Goal: Task Accomplishment & Management: Use online tool/utility

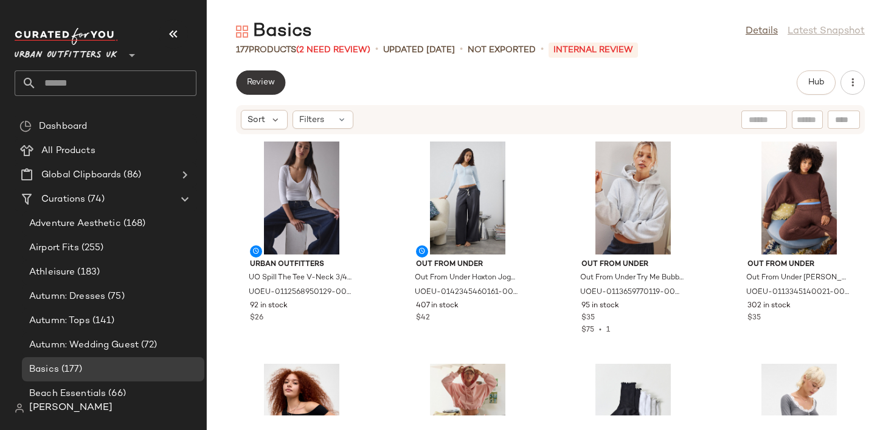
click at [258, 82] on span "Review" at bounding box center [260, 83] width 29 height 10
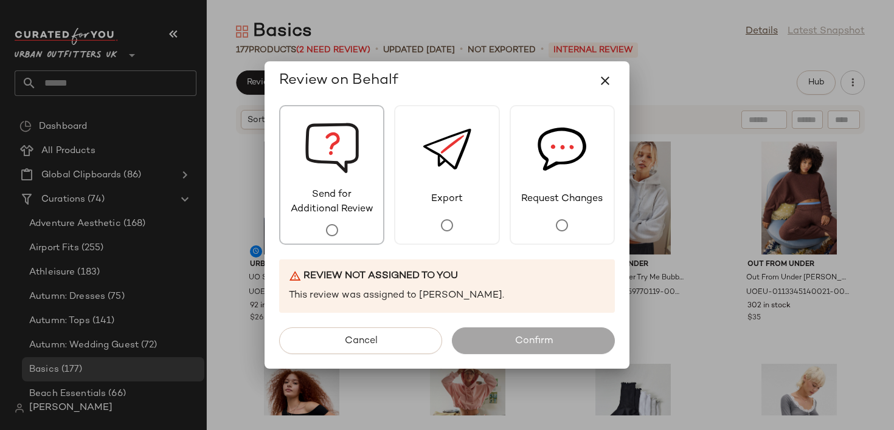
click at [333, 205] on span "Send for Additional Review" at bounding box center [331, 202] width 103 height 29
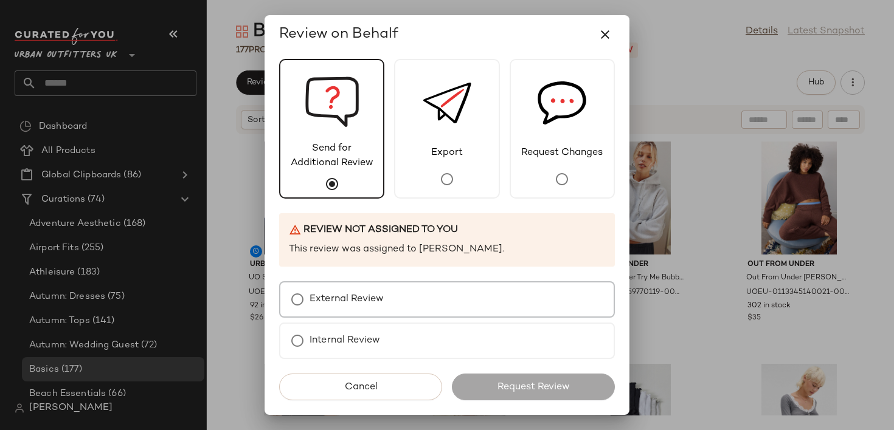
click at [372, 285] on div "External Review" at bounding box center [447, 299] width 336 height 36
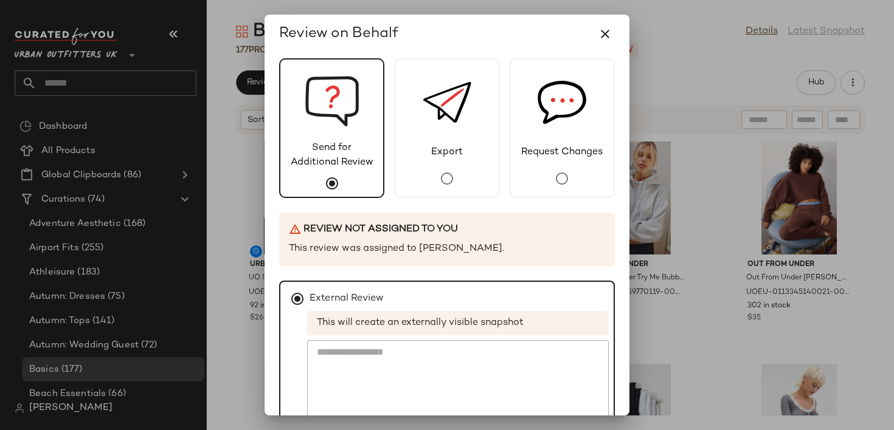
scroll to position [116, 0]
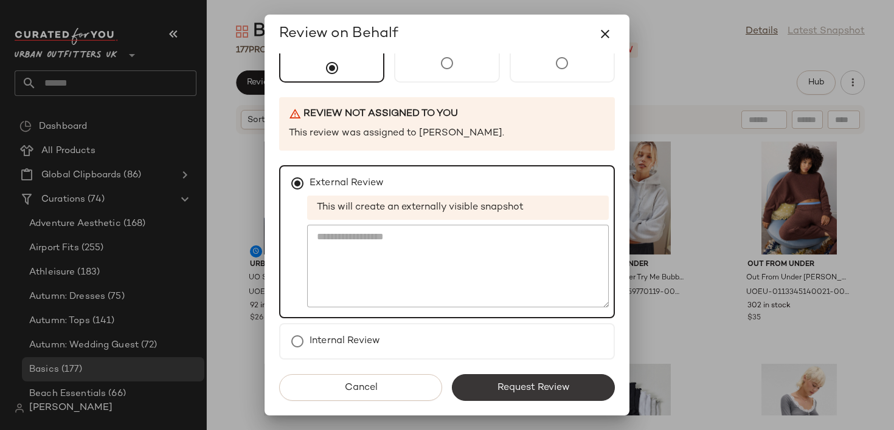
click at [512, 379] on button "Request Review" at bounding box center [533, 388] width 163 height 27
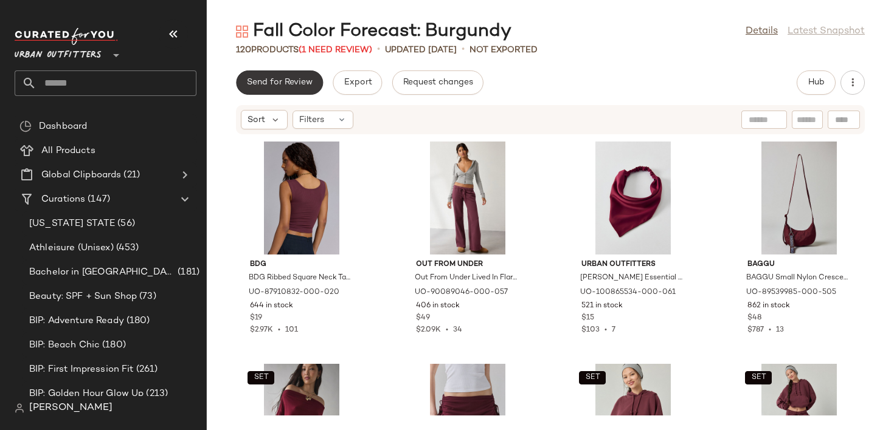
click at [289, 90] on button "Send for Review" at bounding box center [279, 83] width 87 height 24
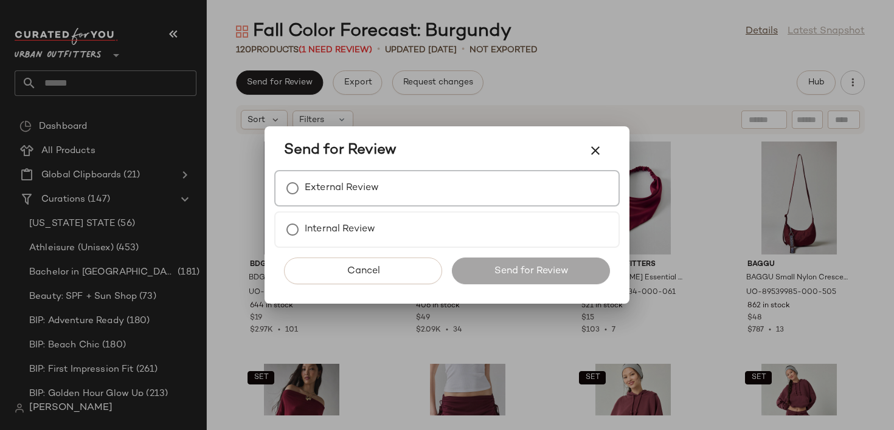
click at [316, 187] on label "External Review" at bounding box center [342, 188] width 74 height 24
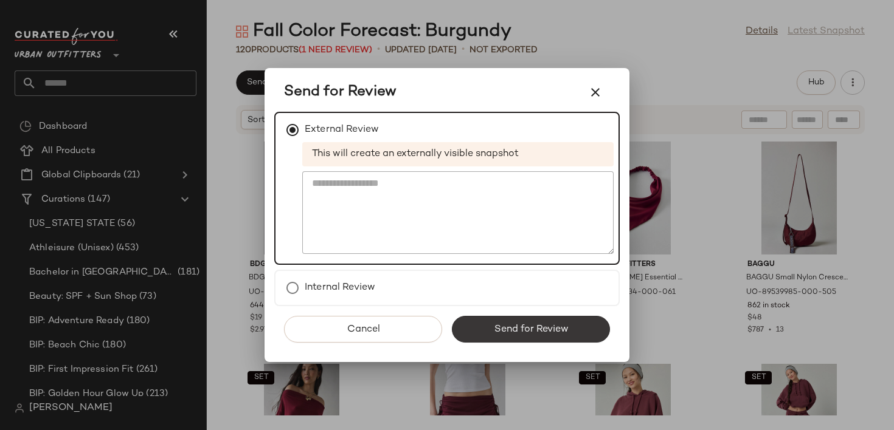
click at [481, 334] on button "Send for Review" at bounding box center [531, 329] width 158 height 27
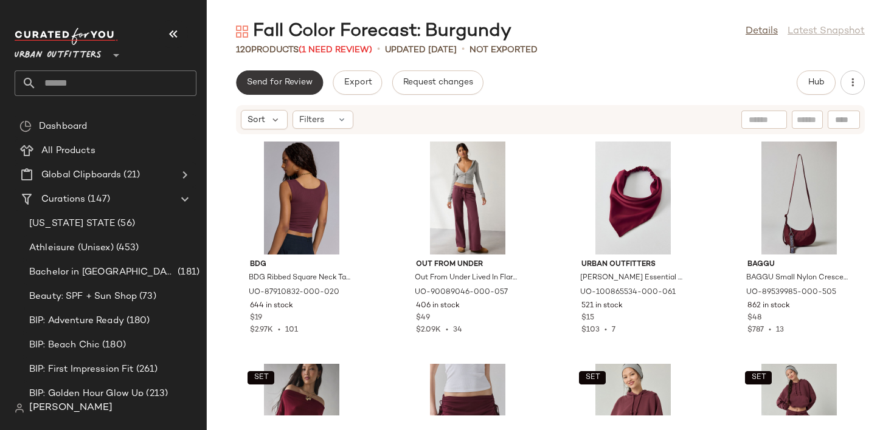
click at [291, 79] on span "Send for Review" at bounding box center [279, 83] width 66 height 10
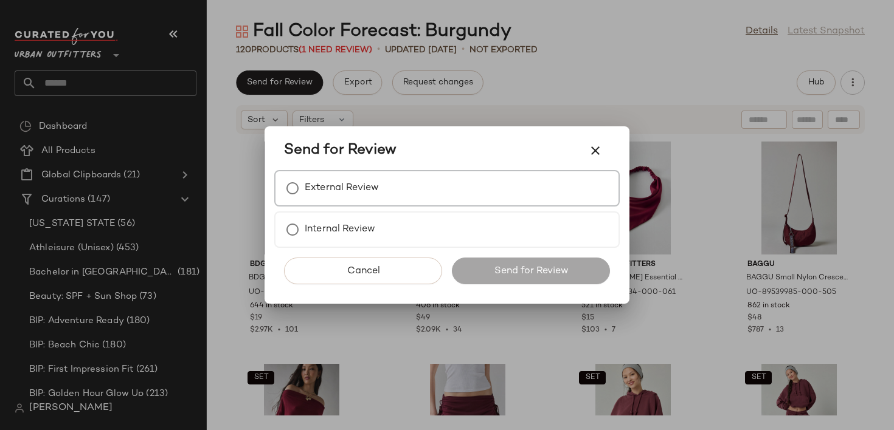
click at [356, 198] on label "External Review" at bounding box center [342, 188] width 74 height 24
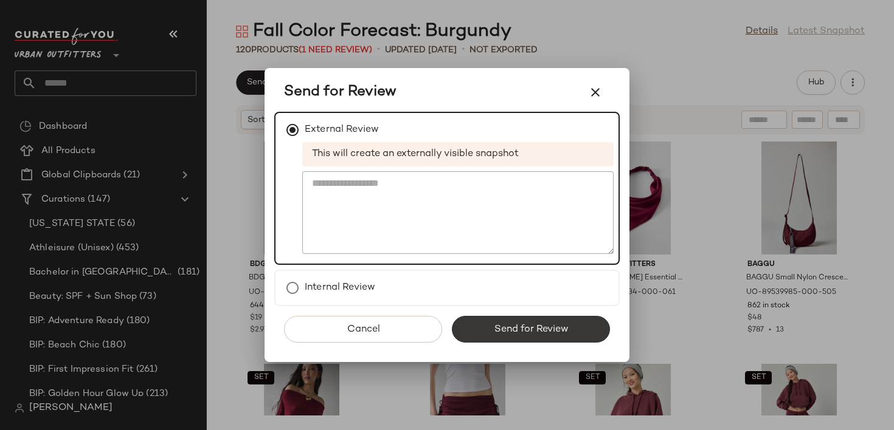
click at [489, 324] on button "Send for Review" at bounding box center [531, 329] width 158 height 27
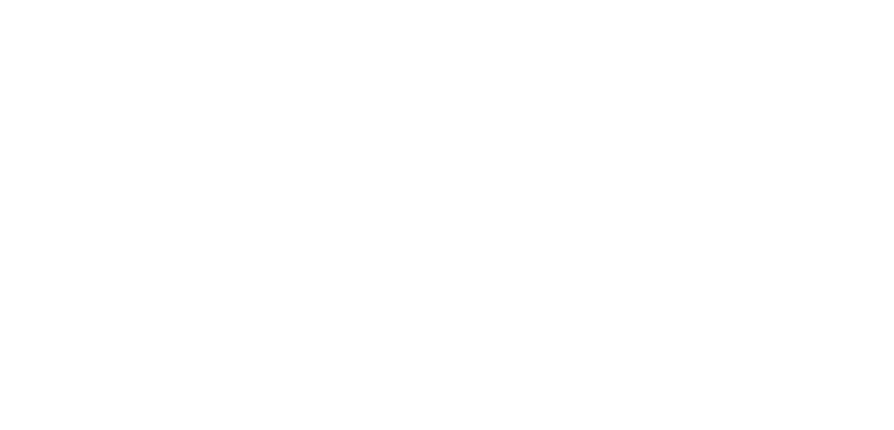
click at [421, 0] on html at bounding box center [447, 0] width 894 height 0
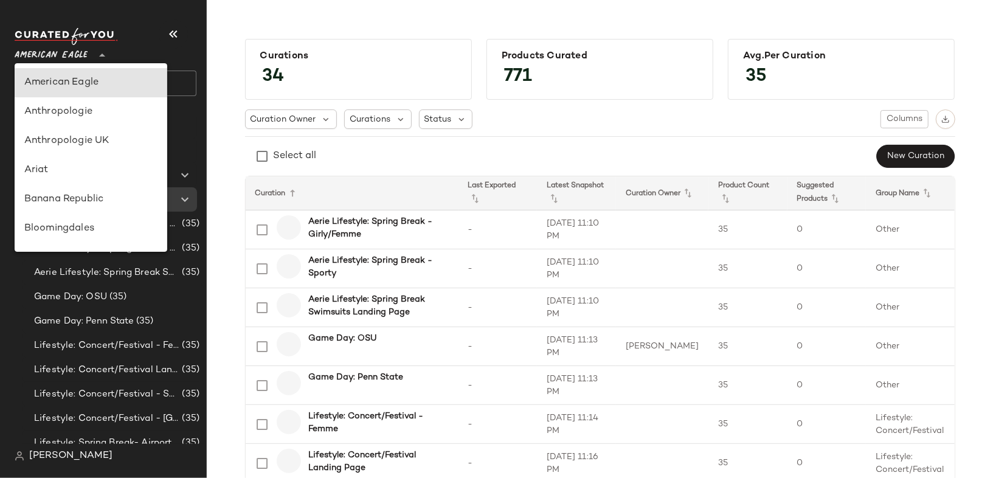
click at [88, 44] on span "American Eagle" at bounding box center [51, 52] width 73 height 22
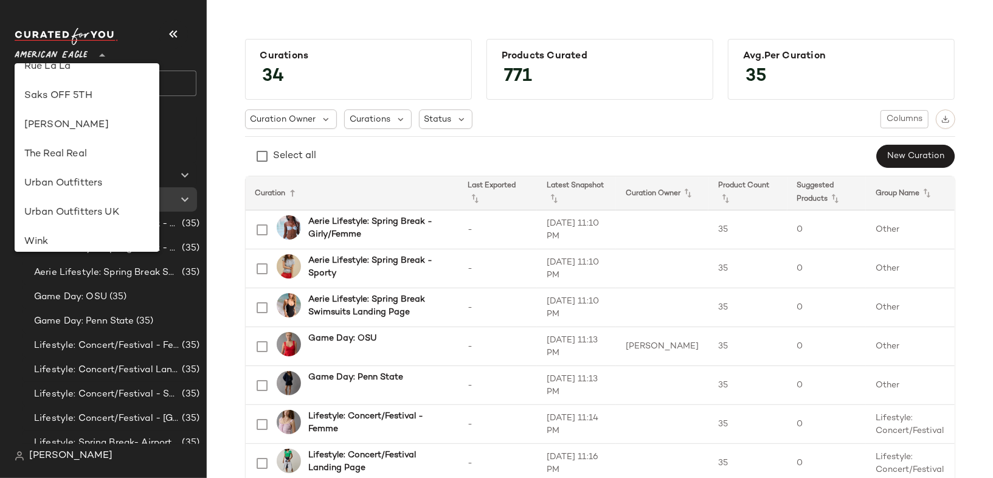
scroll to position [631, 0]
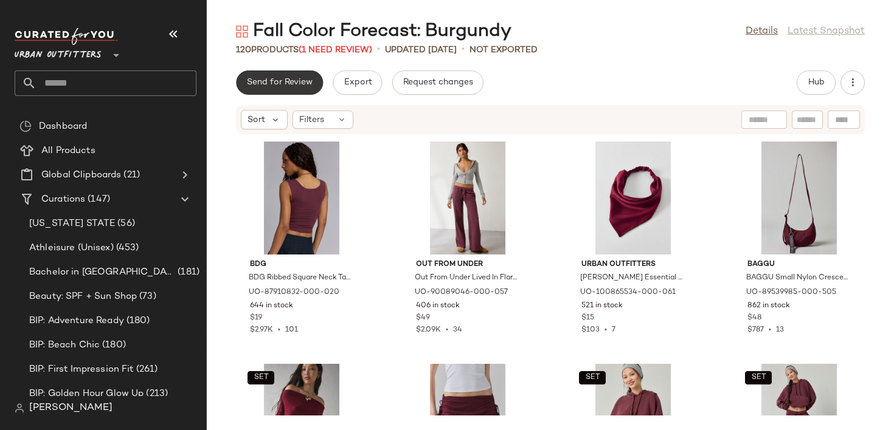
click at [301, 77] on button "Send for Review" at bounding box center [279, 83] width 87 height 24
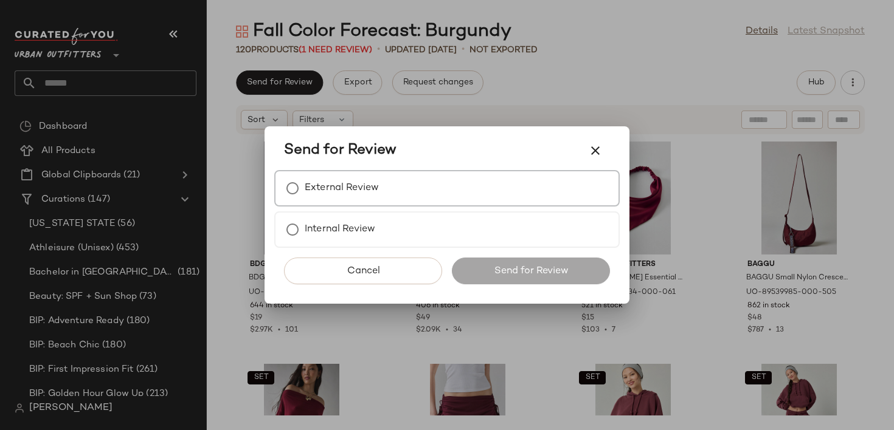
click at [339, 193] on label "External Review" at bounding box center [342, 188] width 74 height 24
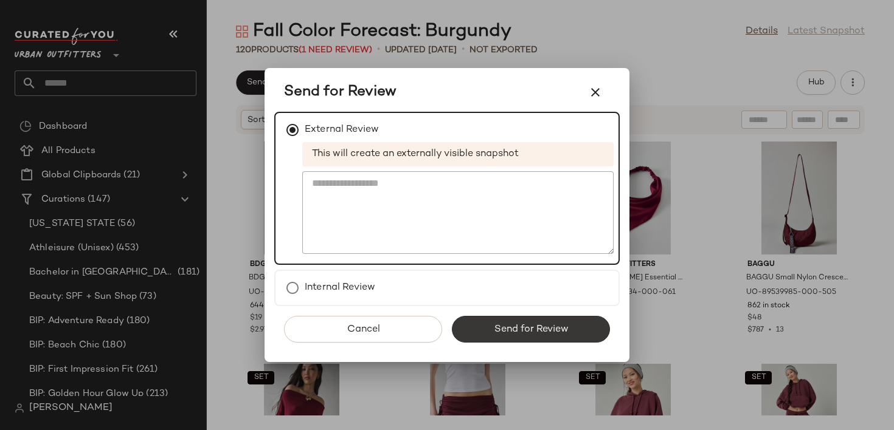
click at [516, 330] on span "Send for Review" at bounding box center [530, 330] width 75 height 12
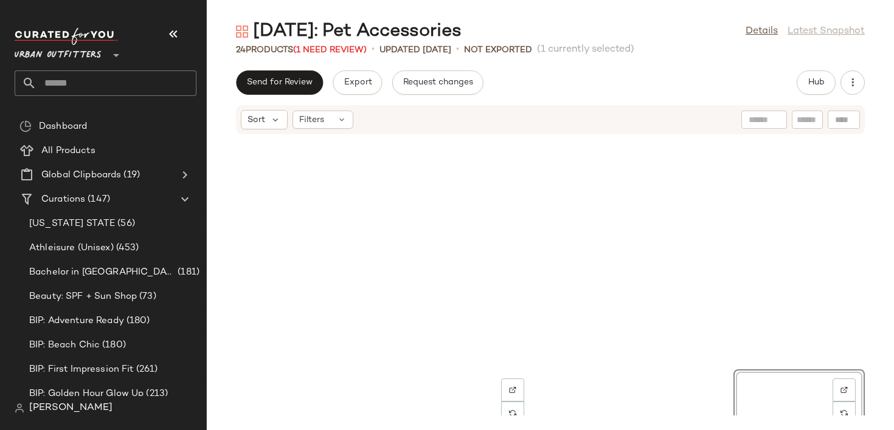
scroll to position [232, 0]
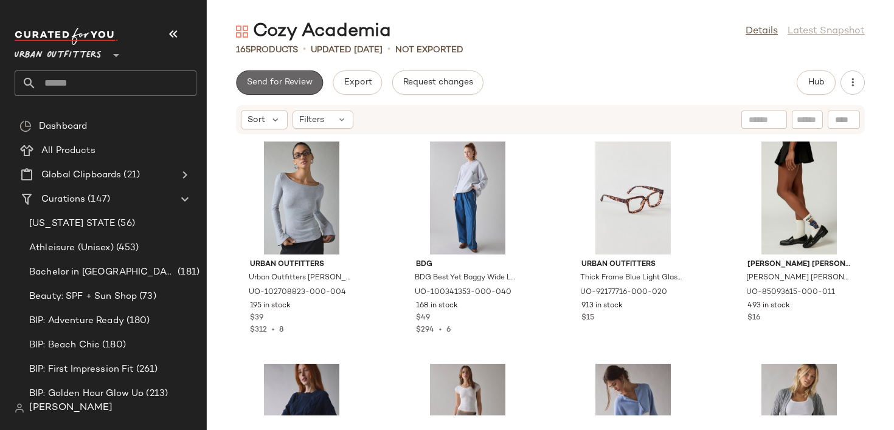
click at [288, 76] on button "Send for Review" at bounding box center [279, 83] width 87 height 24
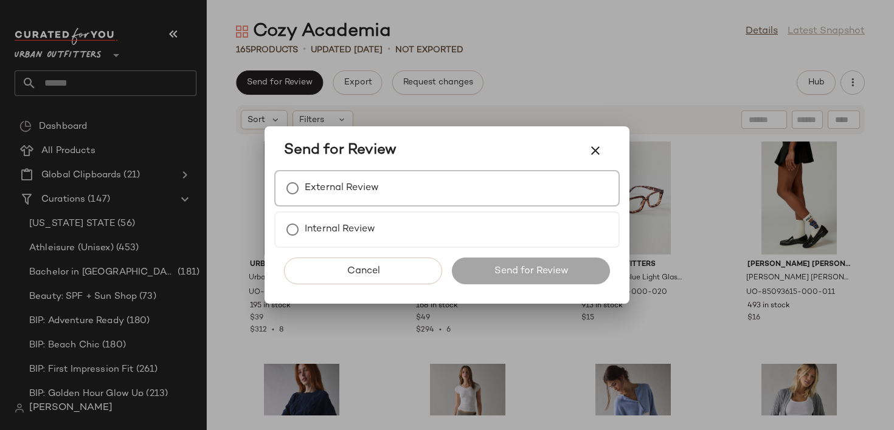
click at [342, 189] on label "External Review" at bounding box center [342, 188] width 74 height 24
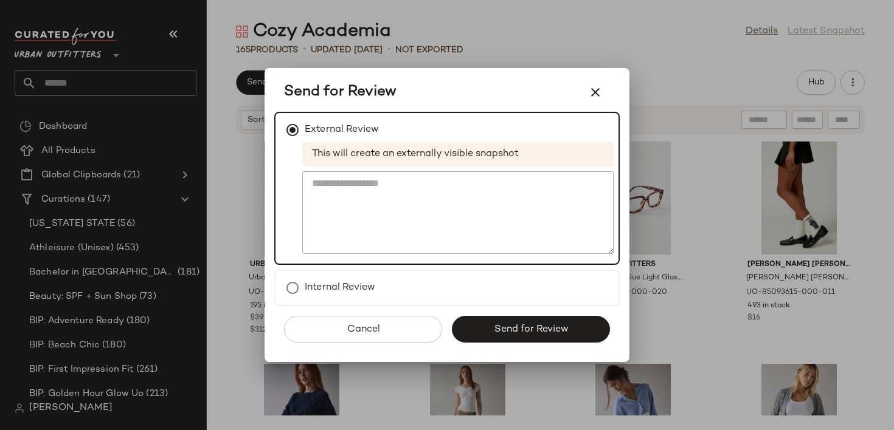
click at [522, 330] on span "Send for Review" at bounding box center [530, 330] width 75 height 12
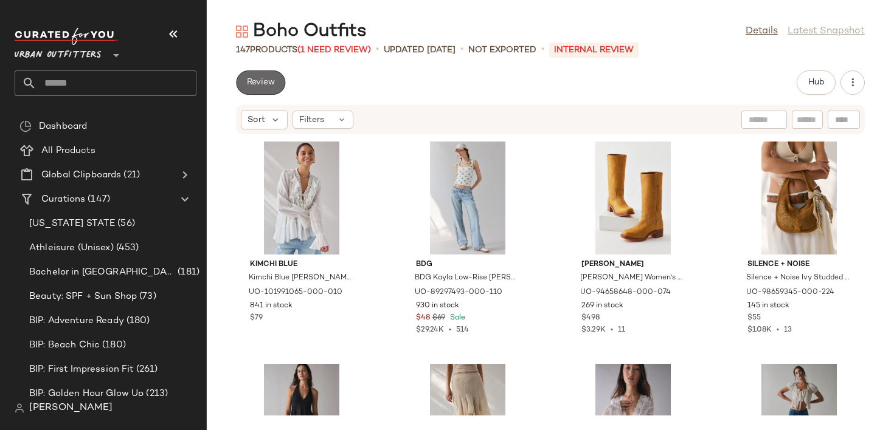
click at [250, 85] on span "Review" at bounding box center [260, 83] width 29 height 10
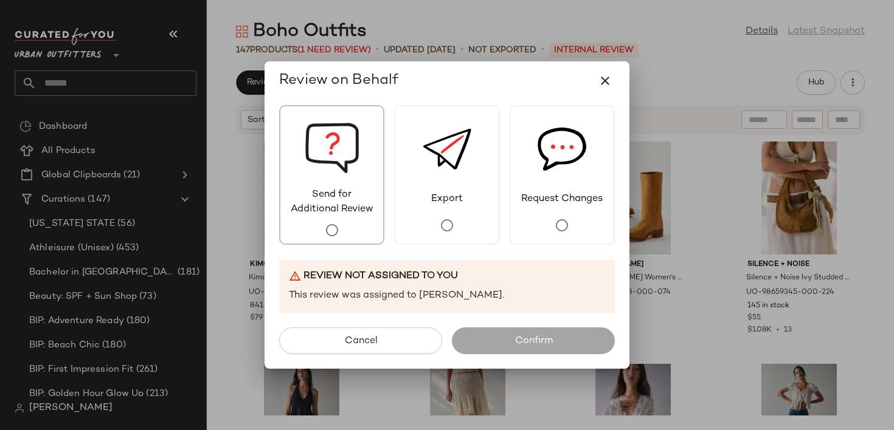
click at [323, 172] on img at bounding box center [332, 146] width 55 height 81
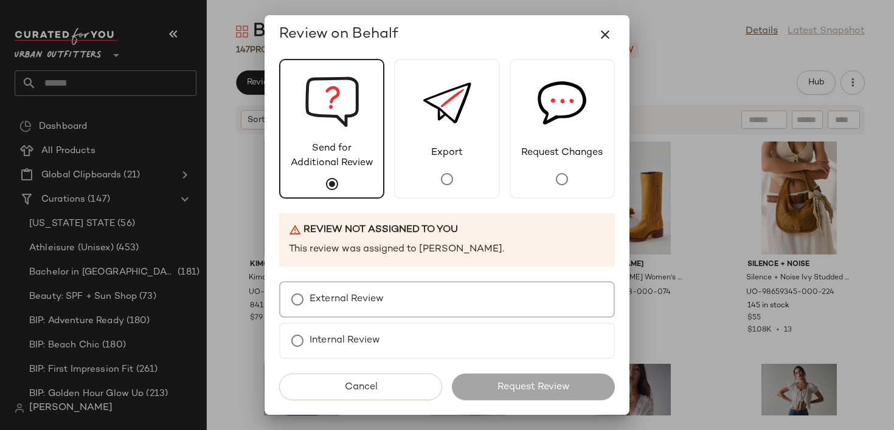
click at [379, 282] on div "External Review" at bounding box center [447, 299] width 336 height 36
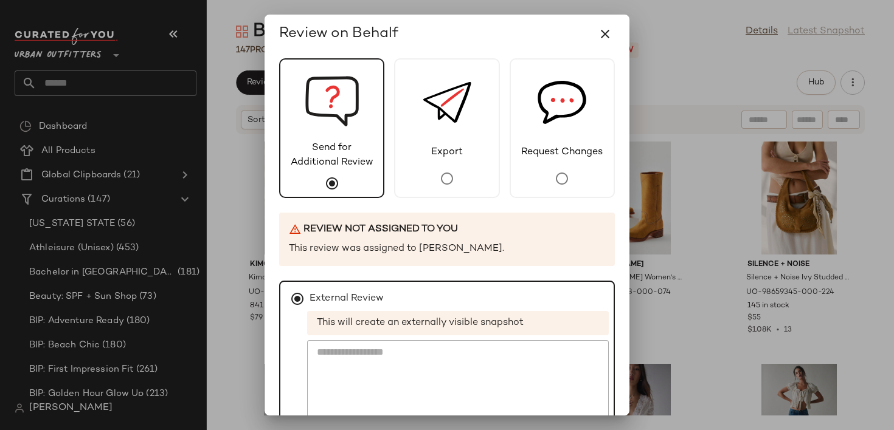
scroll to position [116, 0]
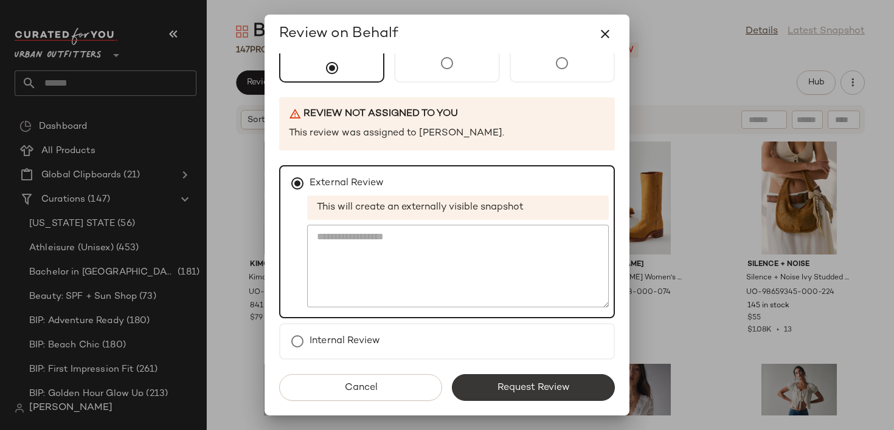
click at [497, 390] on span "Request Review" at bounding box center [533, 388] width 73 height 12
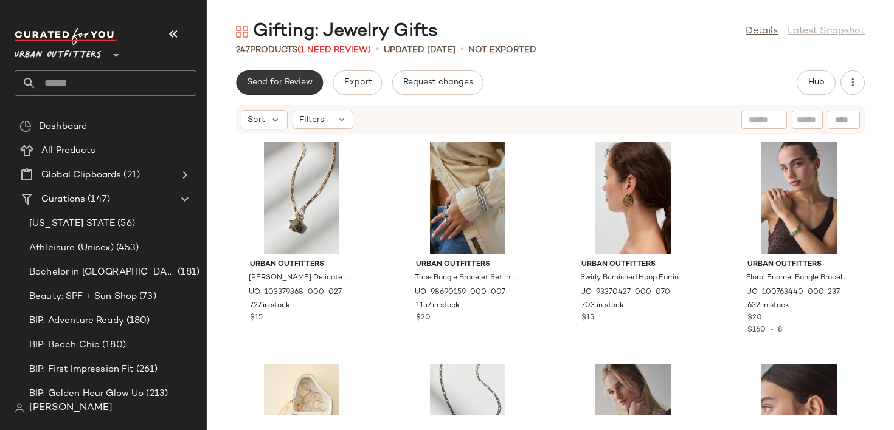
click at [307, 80] on span "Send for Review" at bounding box center [279, 83] width 66 height 10
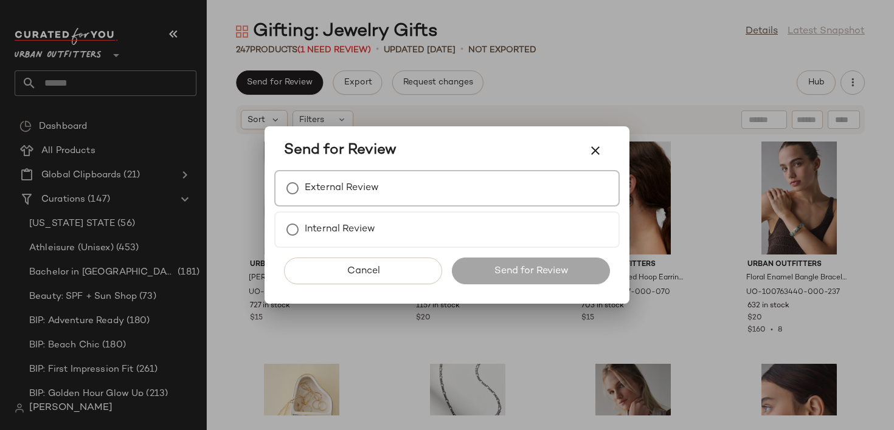
click at [404, 193] on div "External Review" at bounding box center [446, 188] width 345 height 36
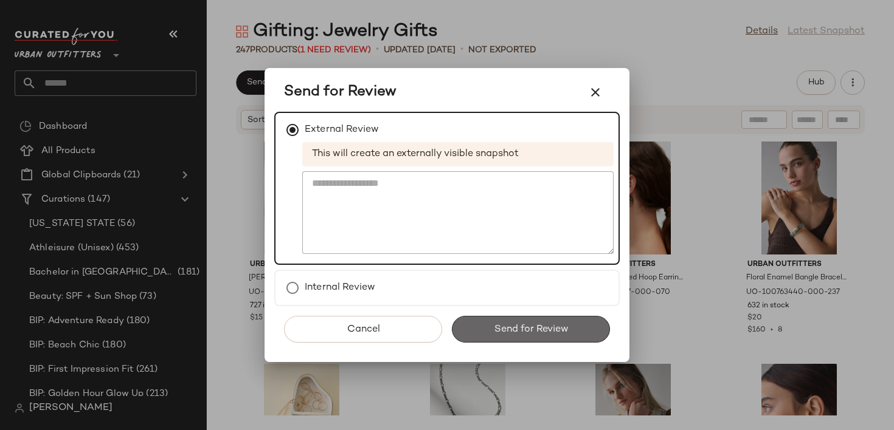
click at [510, 332] on span "Send for Review" at bounding box center [530, 330] width 75 height 12
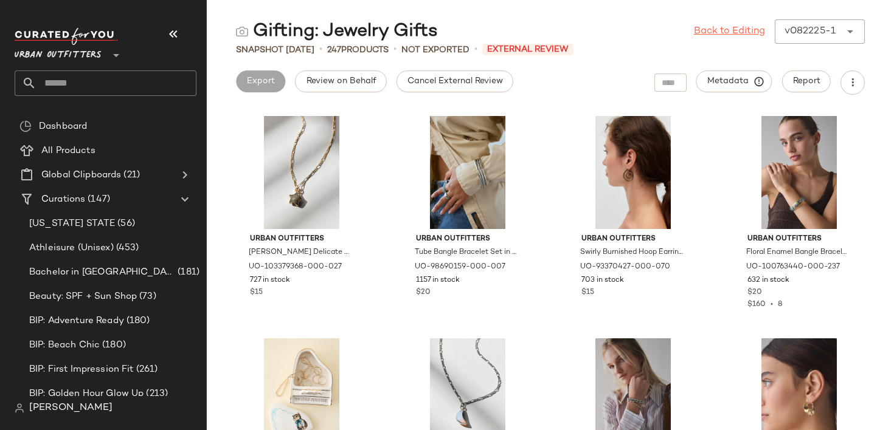
click at [727, 34] on link "Back to Editing" at bounding box center [729, 31] width 71 height 15
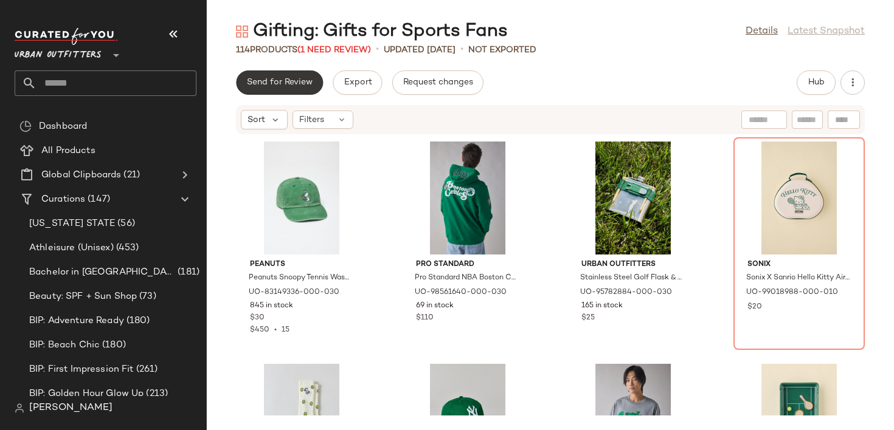
click at [294, 84] on span "Send for Review" at bounding box center [279, 83] width 66 height 10
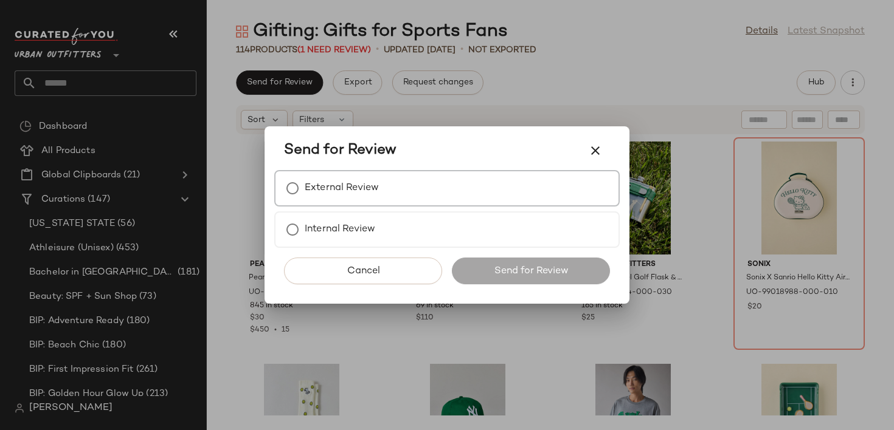
click at [327, 200] on label "External Review" at bounding box center [342, 188] width 74 height 24
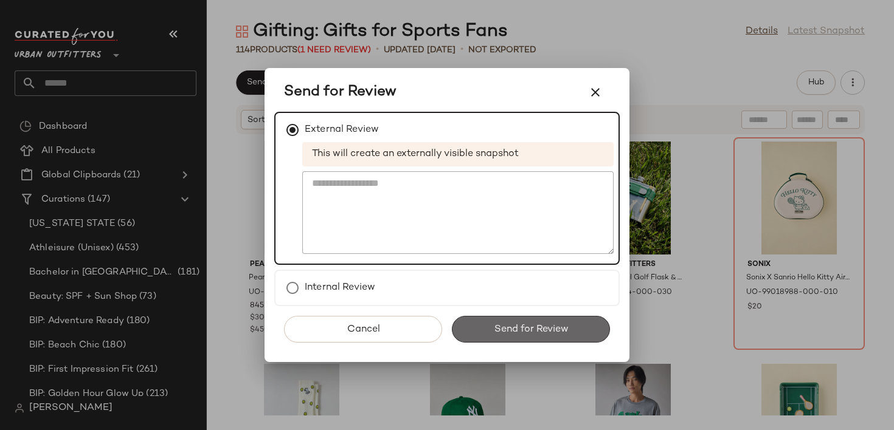
click at [483, 323] on button "Send for Review" at bounding box center [531, 329] width 158 height 27
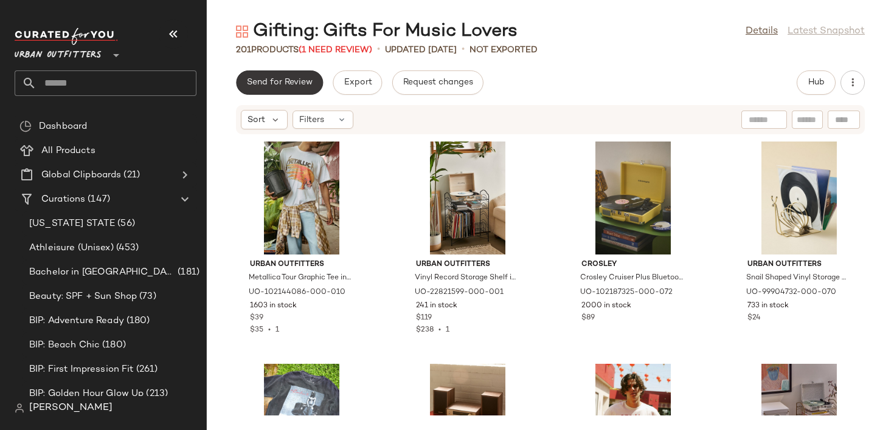
click at [302, 83] on span "Send for Review" at bounding box center [279, 83] width 66 height 10
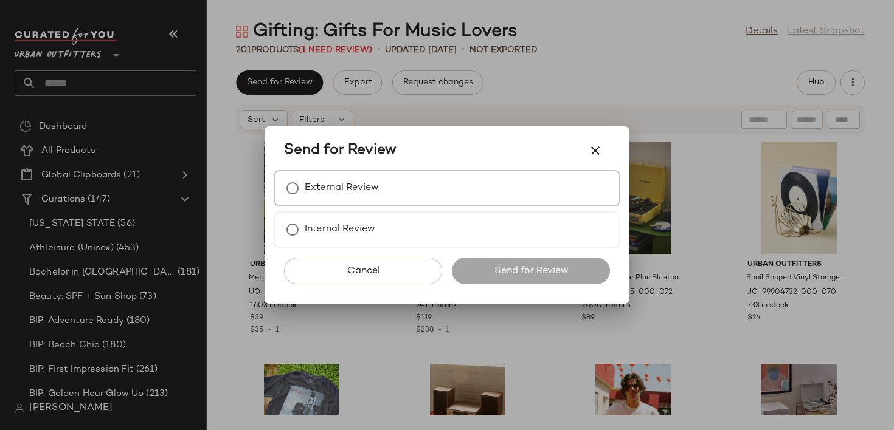
click at [347, 187] on label "External Review" at bounding box center [342, 188] width 74 height 24
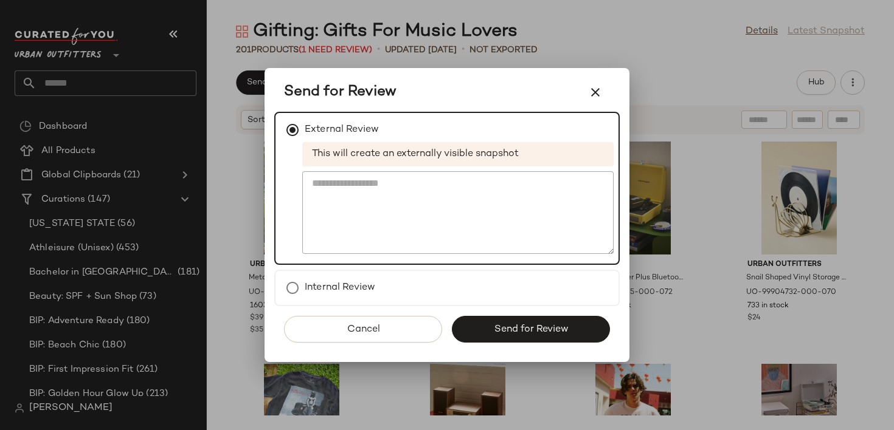
click at [482, 334] on button "Send for Review" at bounding box center [531, 329] width 158 height 27
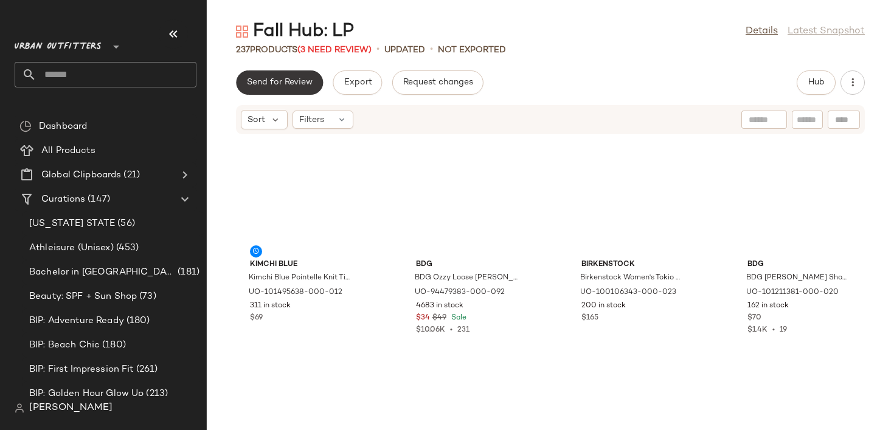
click at [271, 78] on span "Send for Review" at bounding box center [279, 83] width 66 height 10
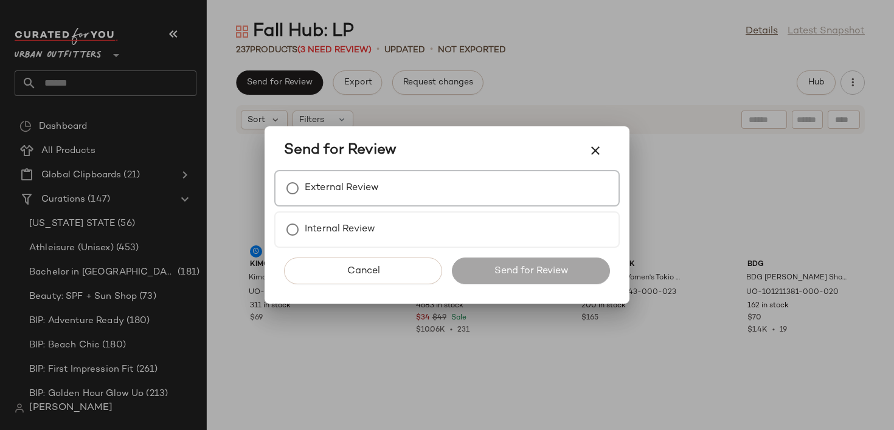
click at [331, 193] on label "External Review" at bounding box center [342, 188] width 74 height 24
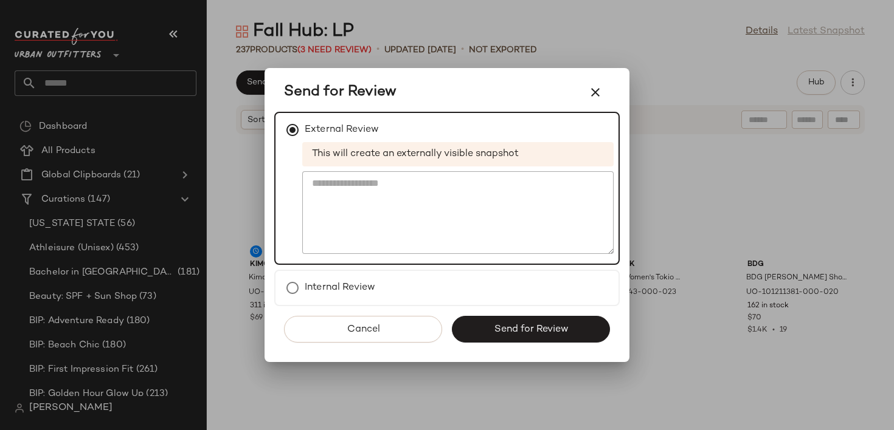
click at [503, 154] on span "This will create an externally visible snapshot" at bounding box center [457, 154] width 311 height 24
click at [490, 325] on button "Send for Review" at bounding box center [531, 329] width 158 height 27
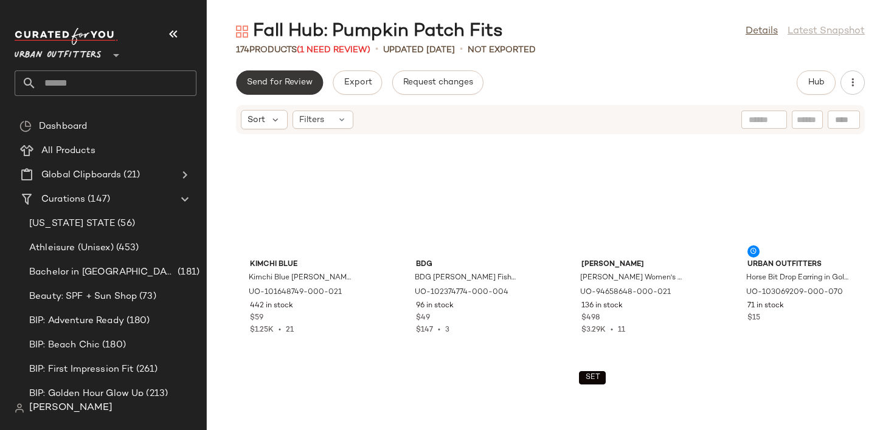
click at [295, 90] on button "Send for Review" at bounding box center [279, 83] width 87 height 24
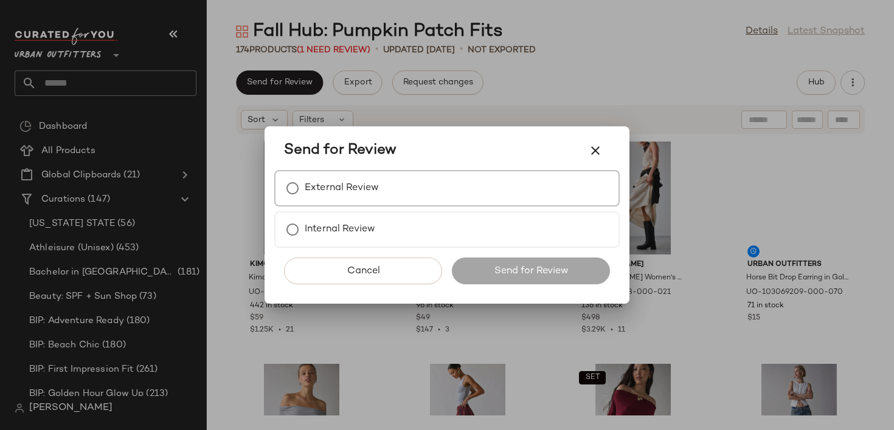
click at [346, 192] on label "External Review" at bounding box center [342, 188] width 74 height 24
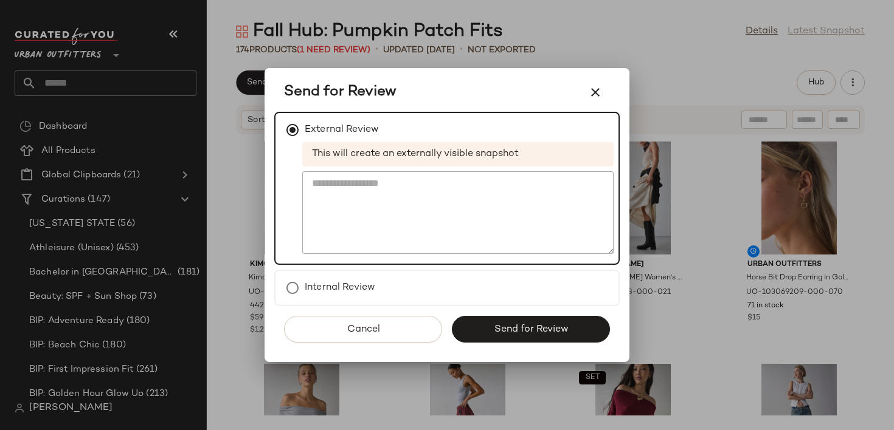
click at [503, 324] on span "Send for Review" at bounding box center [530, 330] width 75 height 12
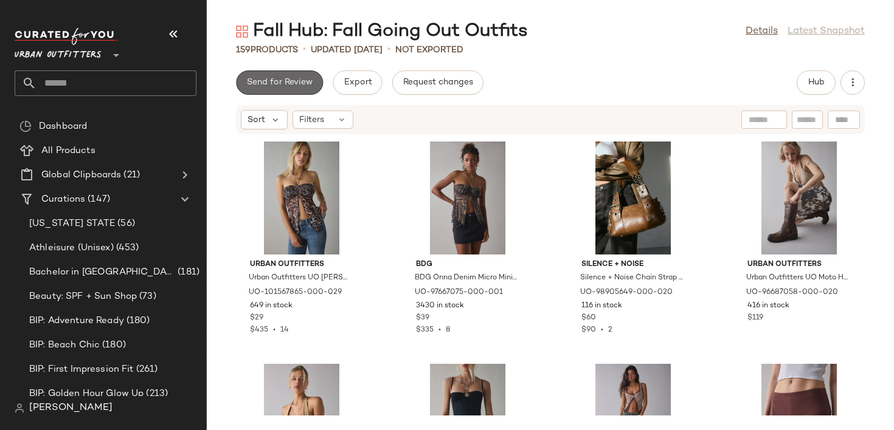
click at [283, 93] on button "Send for Review" at bounding box center [279, 83] width 87 height 24
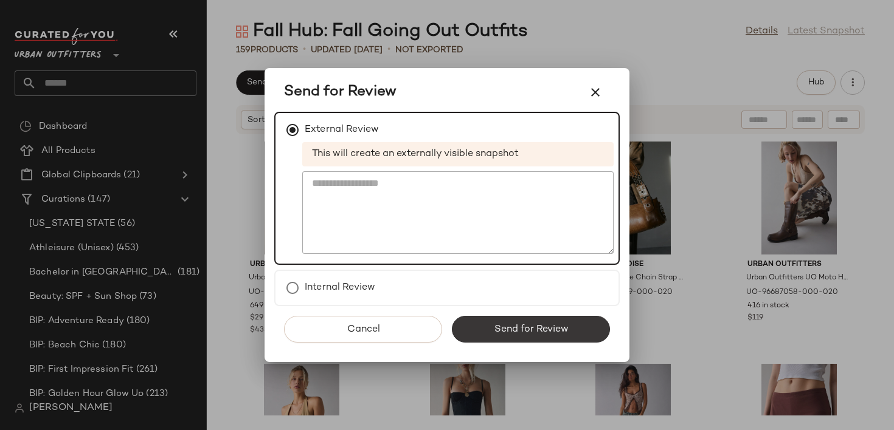
click at [503, 330] on span "Send for Review" at bounding box center [530, 330] width 75 height 12
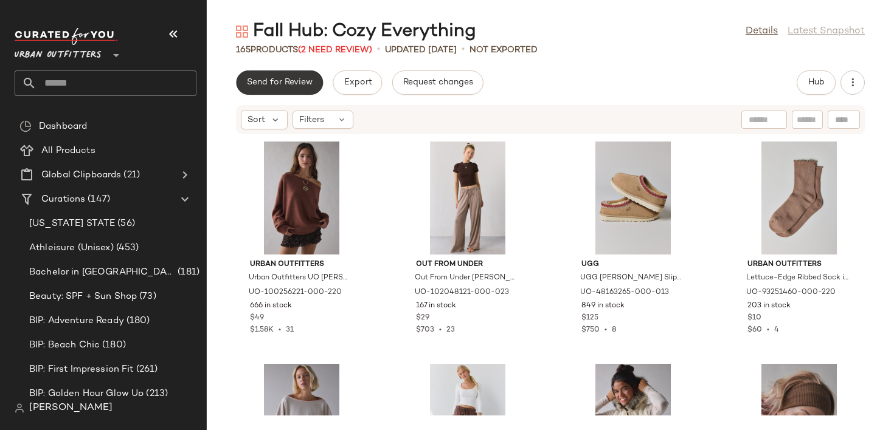
click at [274, 83] on span "Send for Review" at bounding box center [279, 83] width 66 height 10
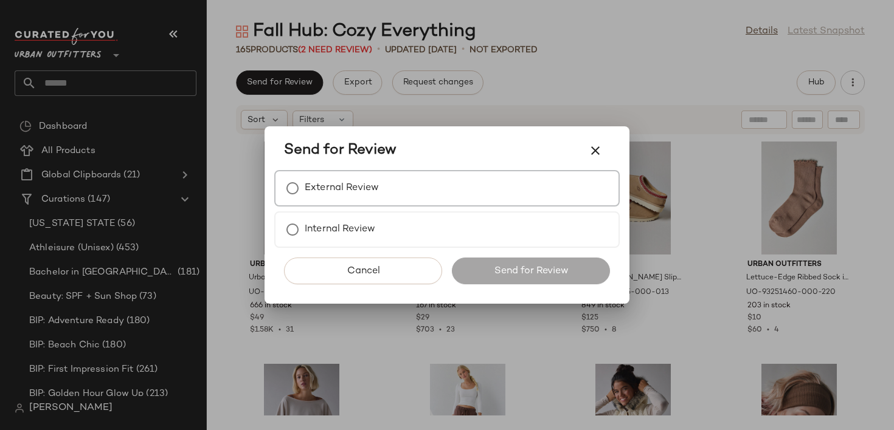
click at [396, 204] on div "External Review" at bounding box center [446, 188] width 345 height 36
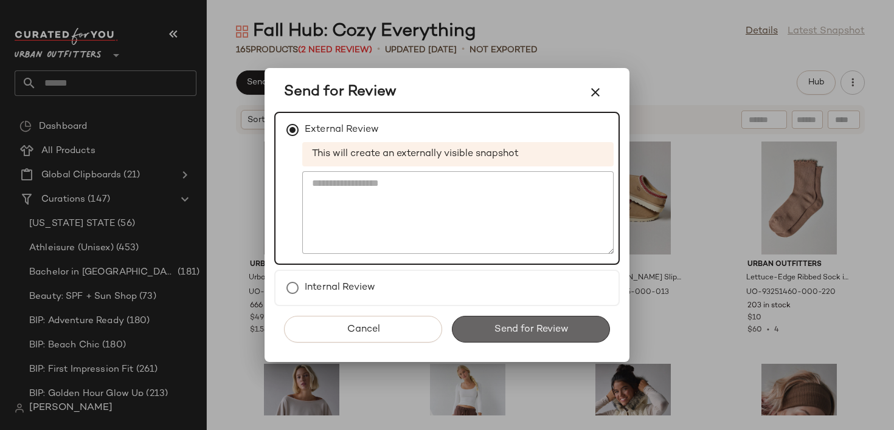
click at [494, 330] on span "Send for Review" at bounding box center [530, 330] width 75 height 12
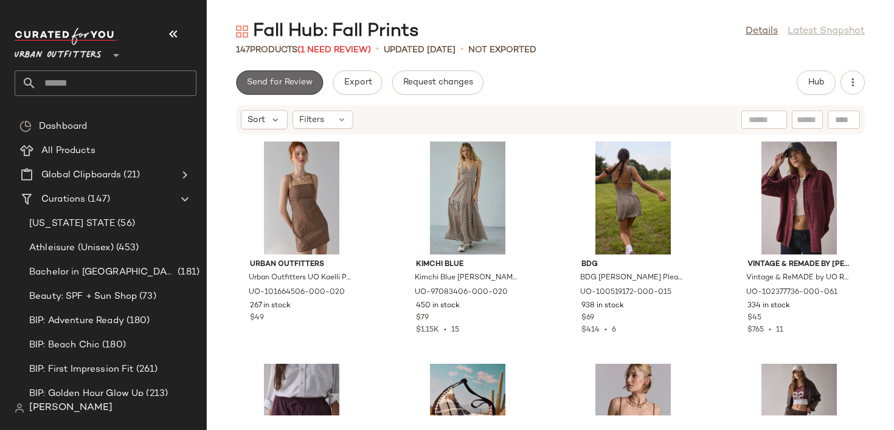
click at [288, 87] on span "Send for Review" at bounding box center [279, 83] width 66 height 10
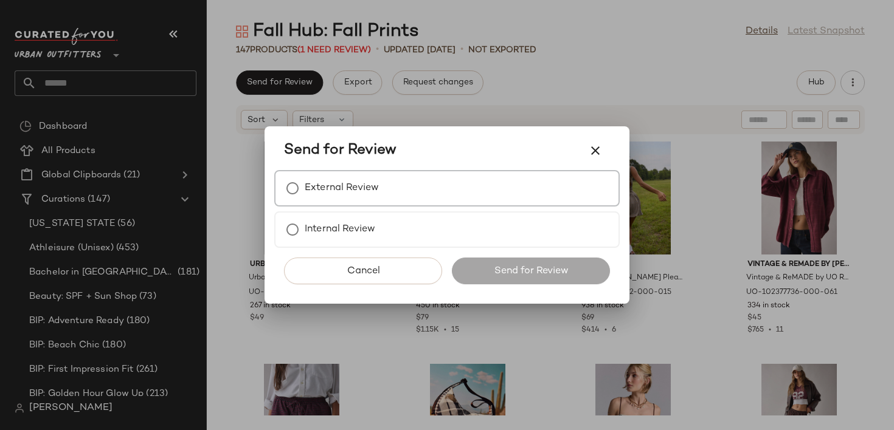
click at [408, 196] on div "External Review" at bounding box center [446, 188] width 345 height 36
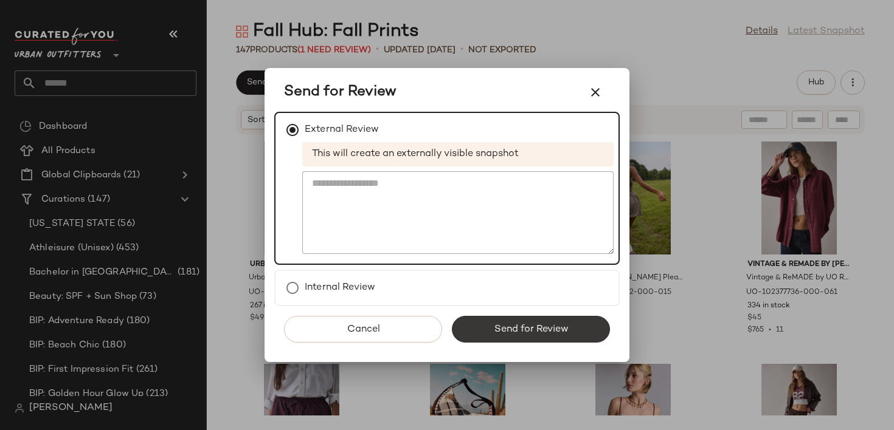
click at [497, 330] on span "Send for Review" at bounding box center [530, 330] width 75 height 12
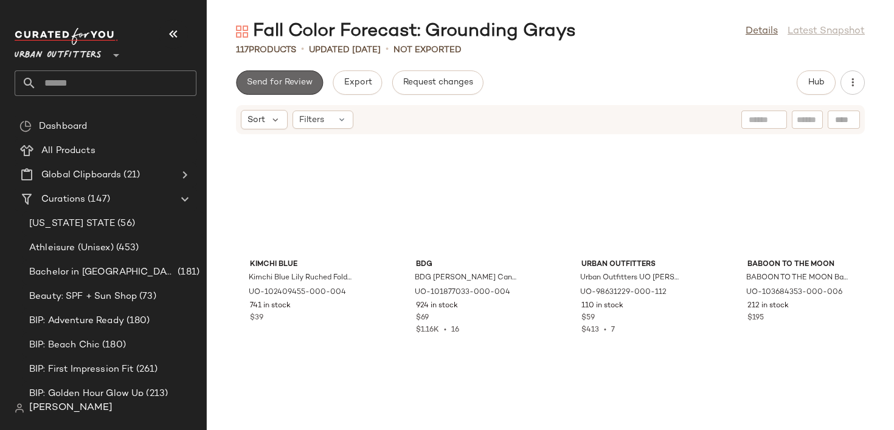
click at [284, 89] on button "Send for Review" at bounding box center [279, 83] width 87 height 24
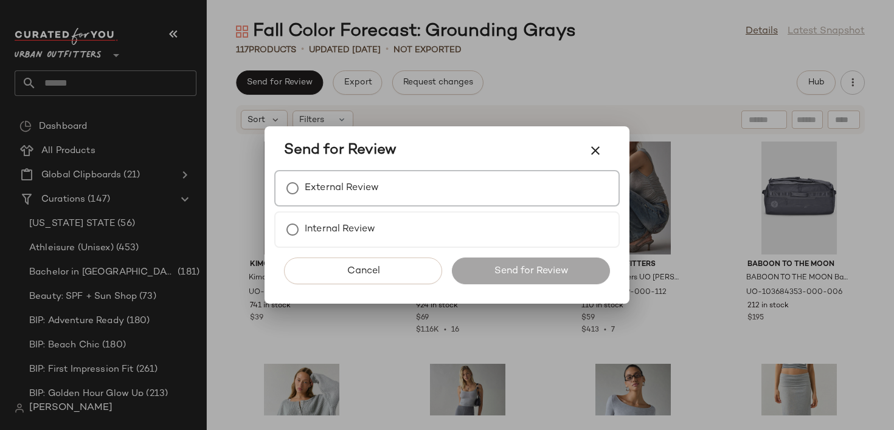
click at [417, 202] on div "External Review" at bounding box center [446, 188] width 345 height 36
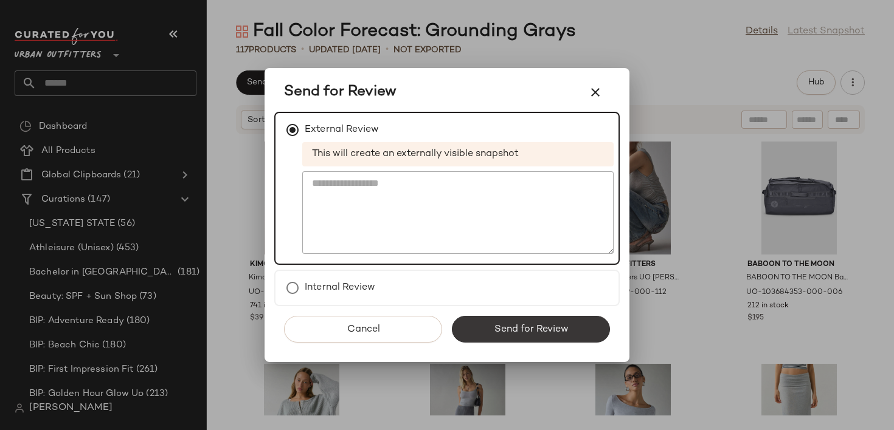
click at [517, 326] on span "Send for Review" at bounding box center [530, 330] width 75 height 12
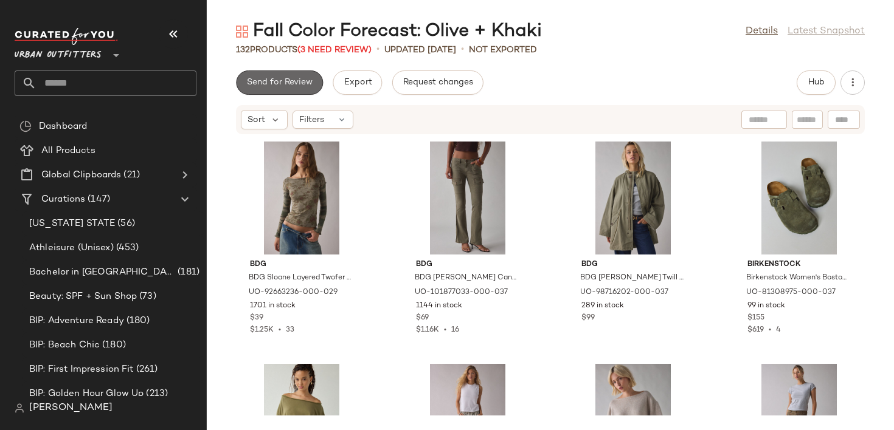
click at [266, 84] on span "Send for Review" at bounding box center [279, 83] width 66 height 10
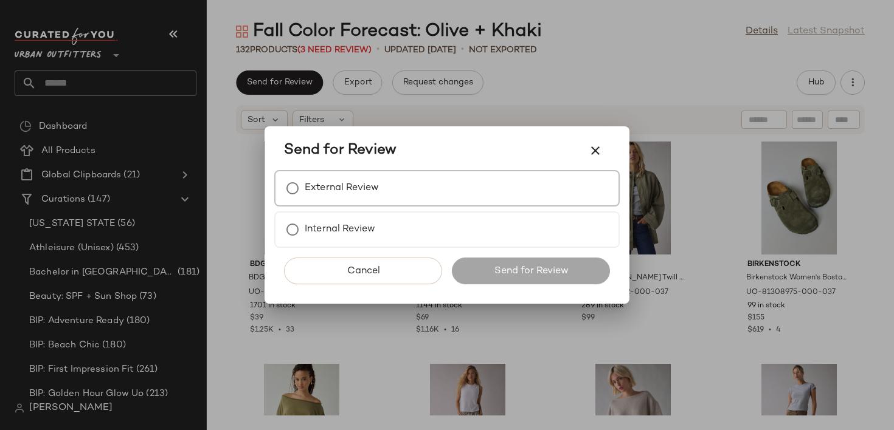
click at [340, 195] on label "External Review" at bounding box center [342, 188] width 74 height 24
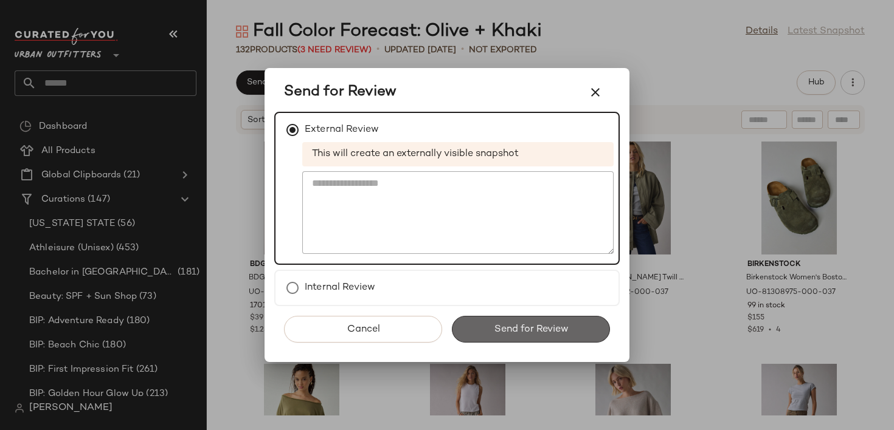
click at [530, 330] on span "Send for Review" at bounding box center [530, 330] width 75 height 12
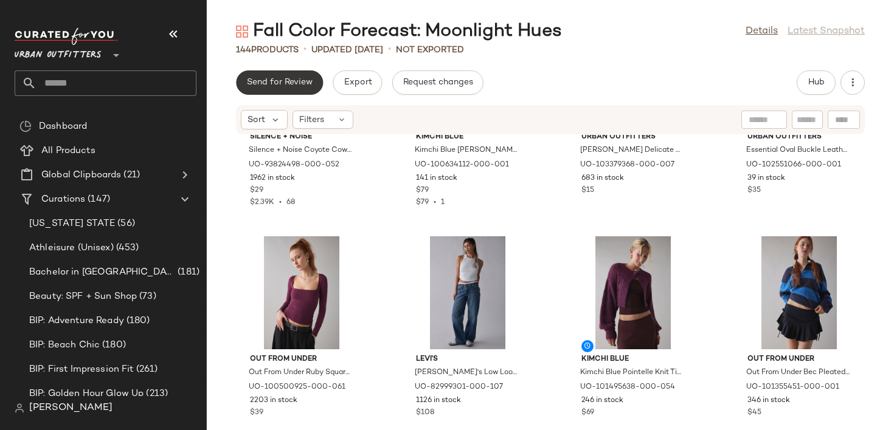
scroll to position [108, 0]
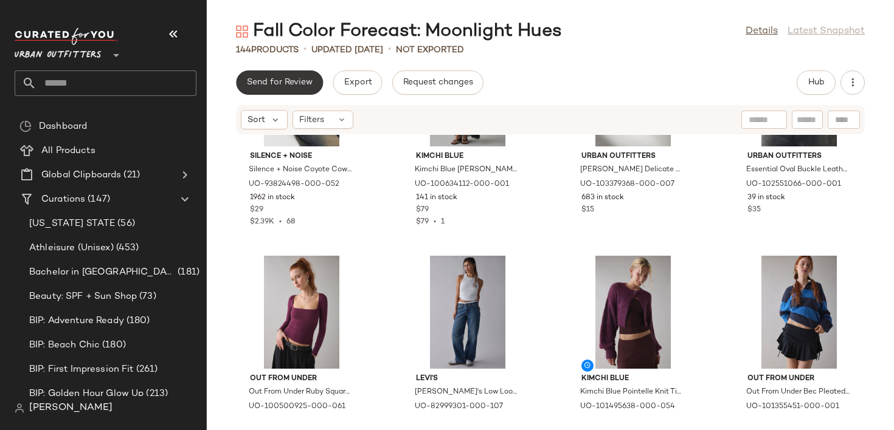
click at [272, 71] on button "Send for Review" at bounding box center [279, 83] width 87 height 24
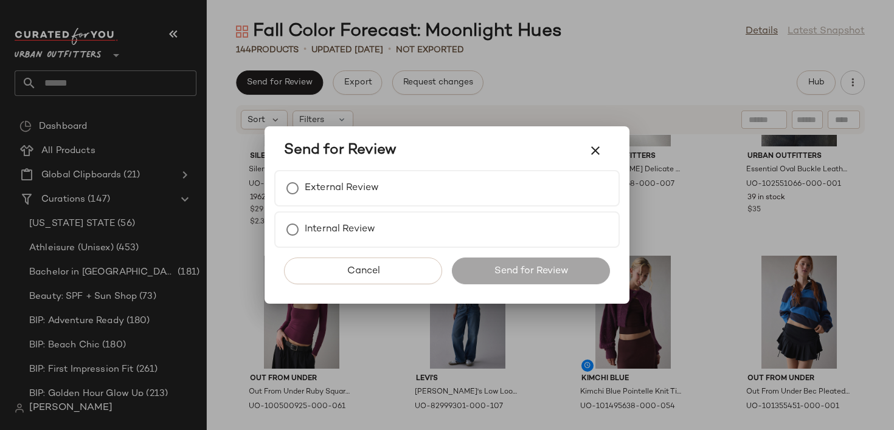
click at [271, 80] on div at bounding box center [447, 215] width 894 height 430
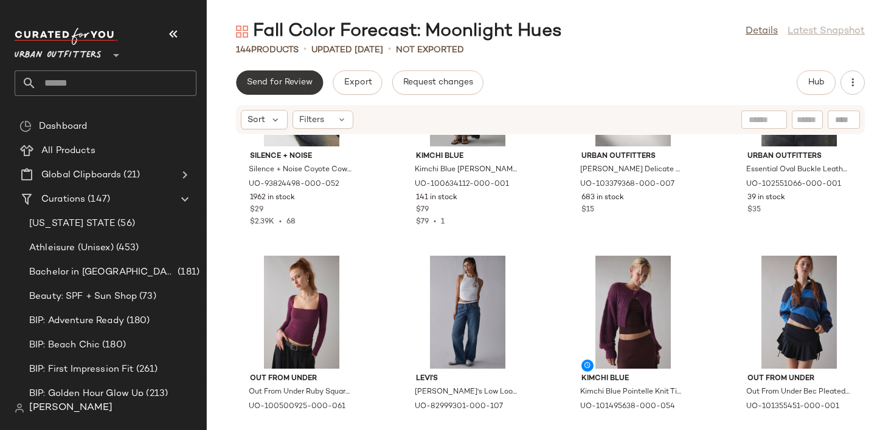
click at [272, 80] on span "Send for Review" at bounding box center [279, 83] width 66 height 10
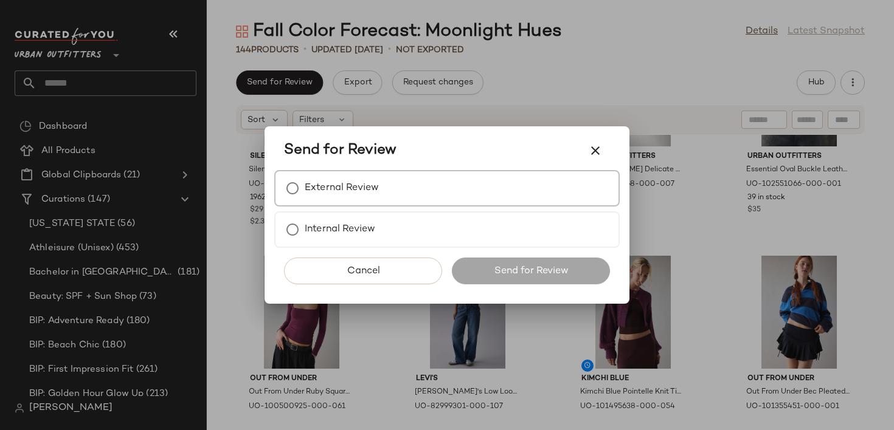
click at [345, 177] on label "External Review" at bounding box center [342, 188] width 74 height 24
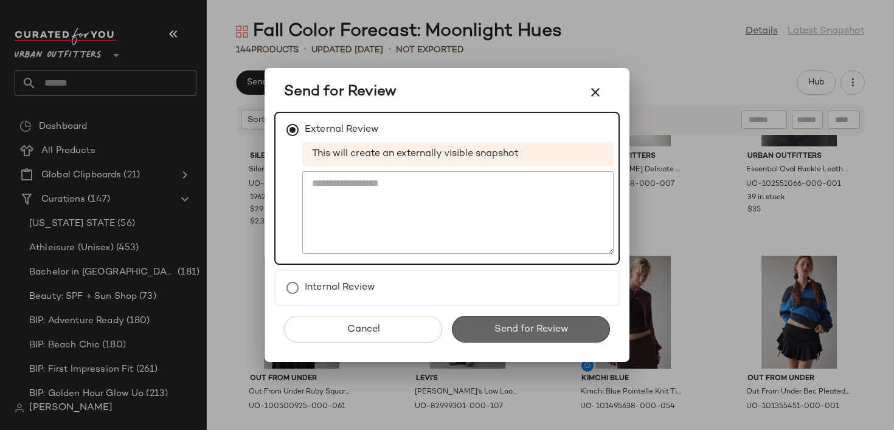
click at [483, 330] on button "Send for Review" at bounding box center [531, 329] width 158 height 27
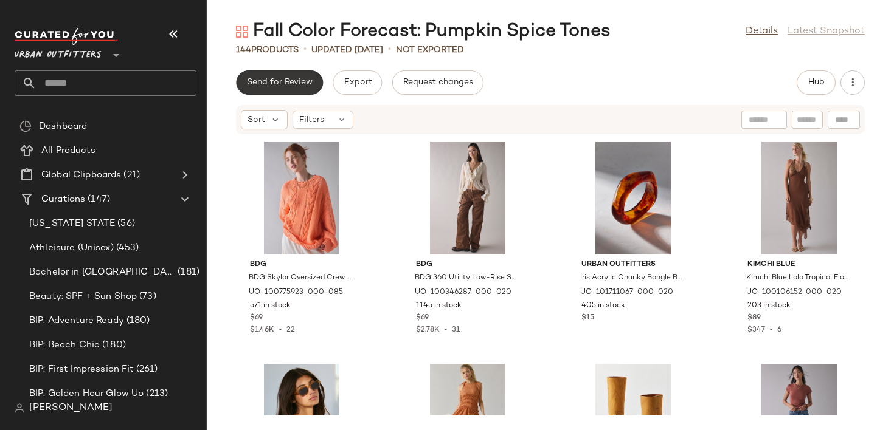
click at [294, 80] on span "Send for Review" at bounding box center [279, 83] width 66 height 10
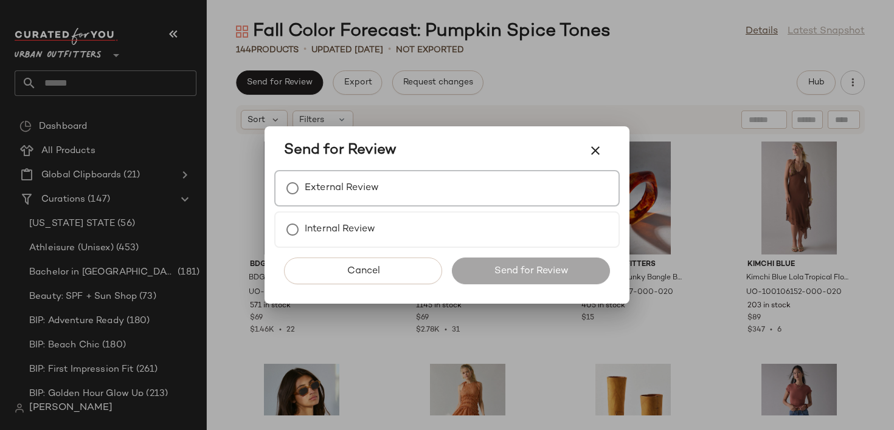
click at [357, 196] on label "External Review" at bounding box center [342, 188] width 74 height 24
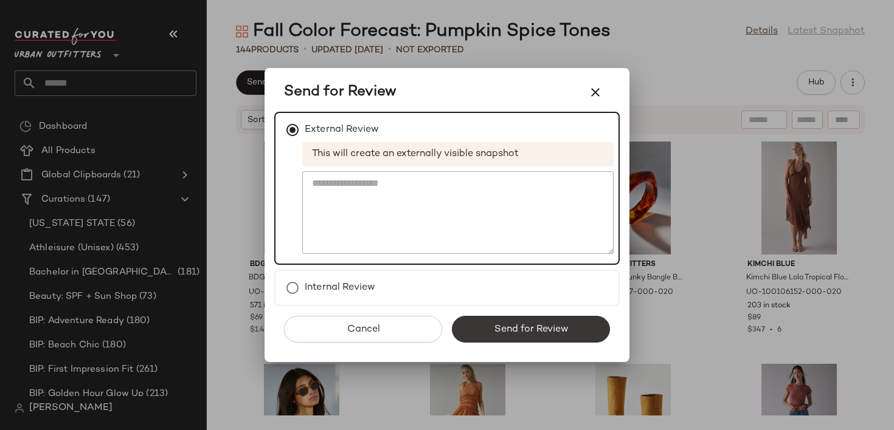
click at [543, 332] on span "Send for Review" at bounding box center [530, 330] width 75 height 12
